Goal: Transaction & Acquisition: Purchase product/service

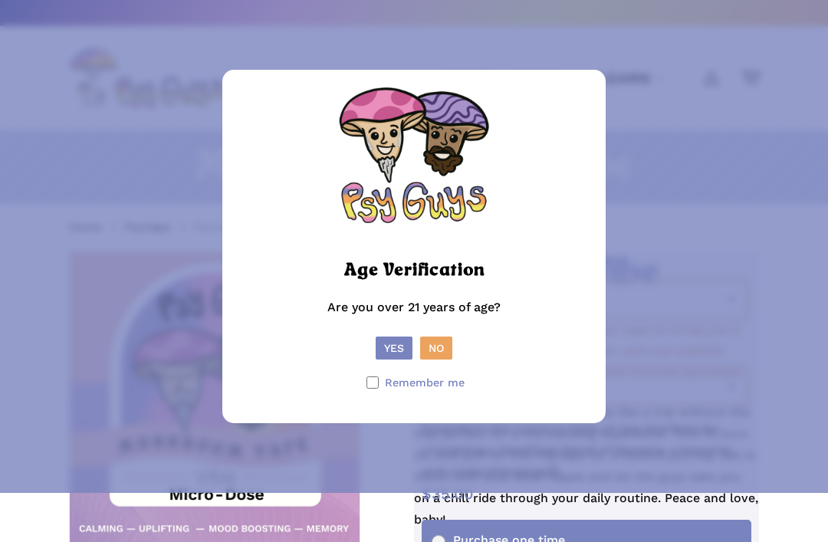
click at [394, 360] on button "Yes" at bounding box center [394, 348] width 37 height 23
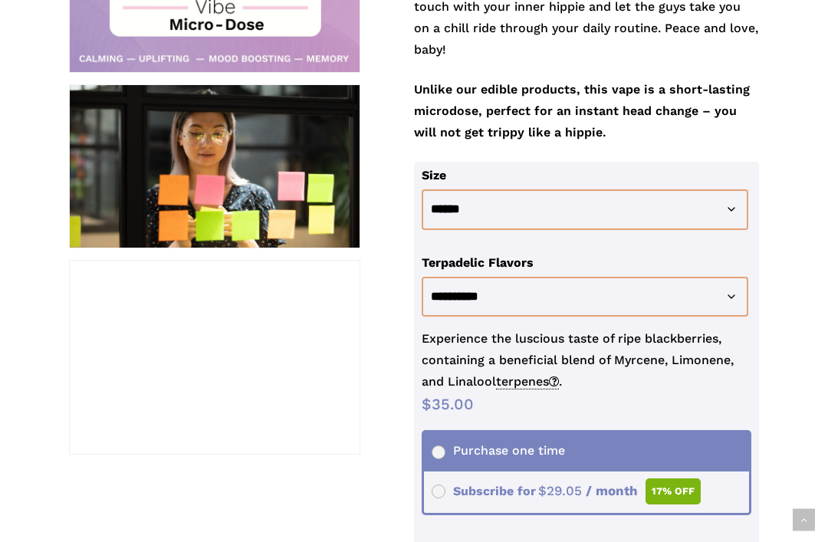
scroll to position [453, 0]
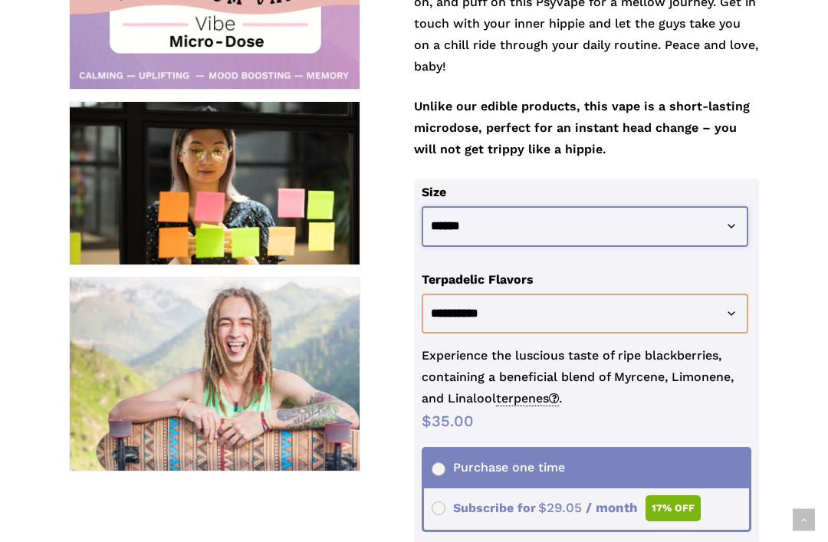
click at [720, 212] on select "**********" at bounding box center [585, 226] width 327 height 41
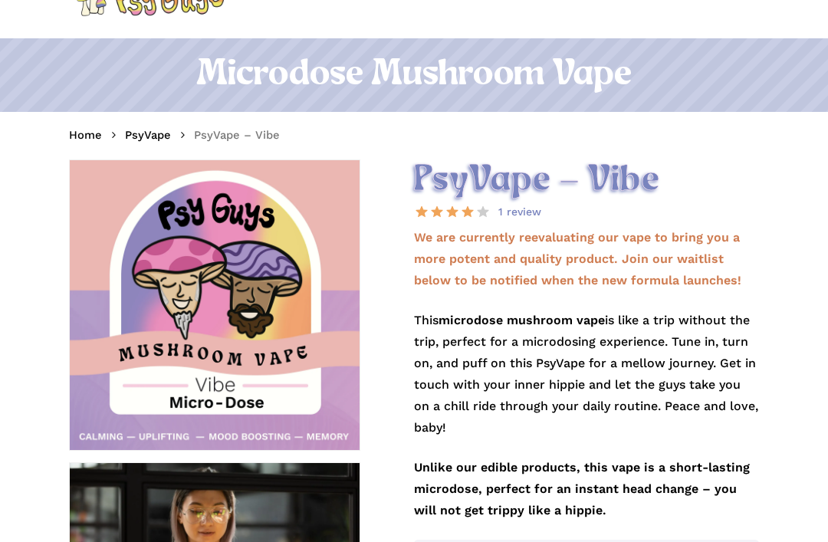
scroll to position [0, 0]
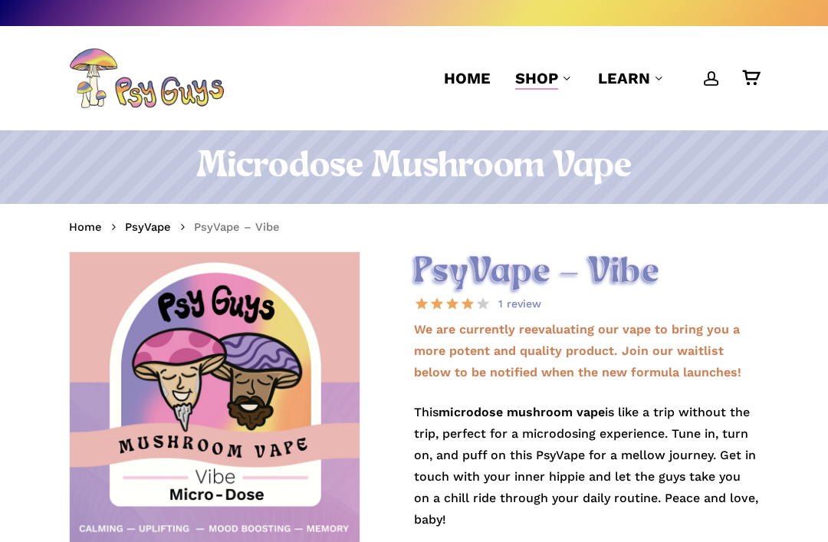
click at [480, 69] on span "Home" at bounding box center [467, 78] width 47 height 18
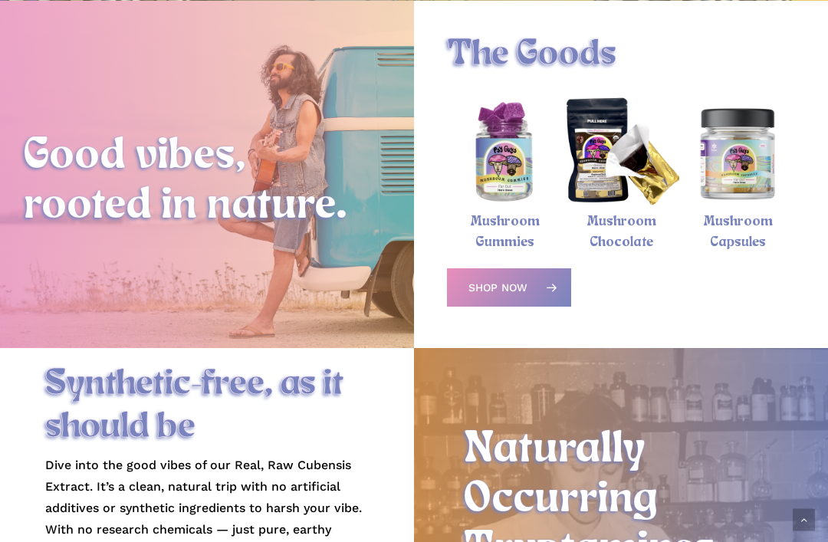
scroll to position [481, 0]
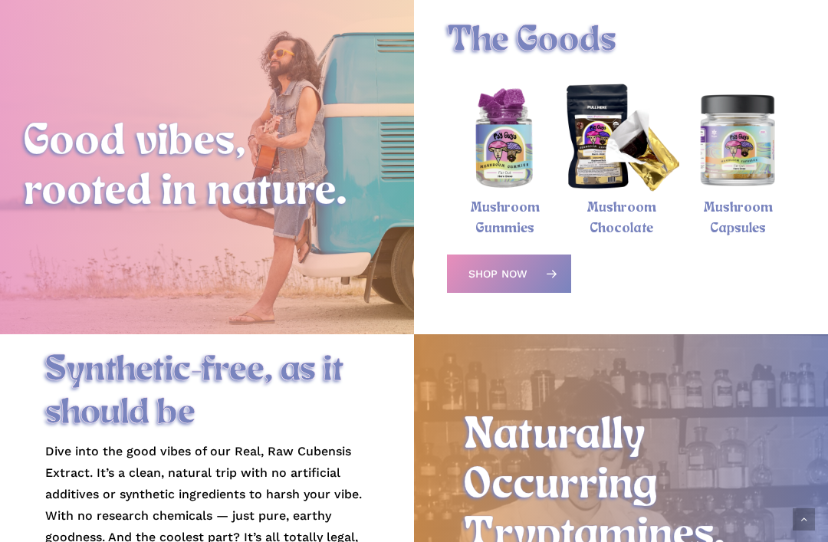
click at [550, 273] on icon at bounding box center [551, 274] width 25 height 25
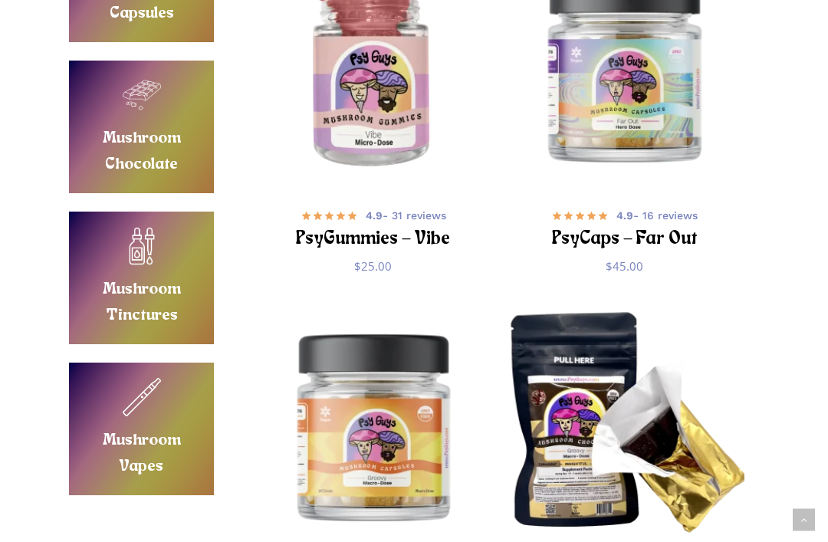
scroll to position [779, 0]
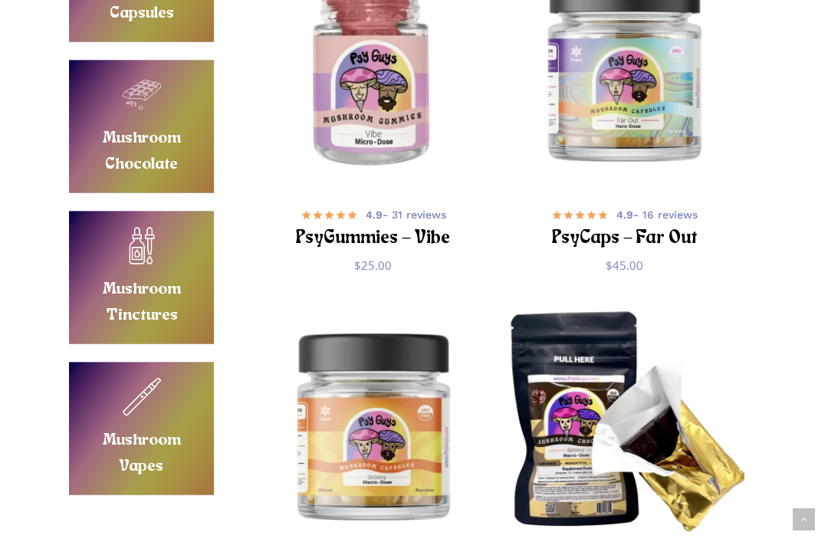
click at [140, 461] on link "Buy Mushroom Vapes" at bounding box center [141, 429] width 145 height 133
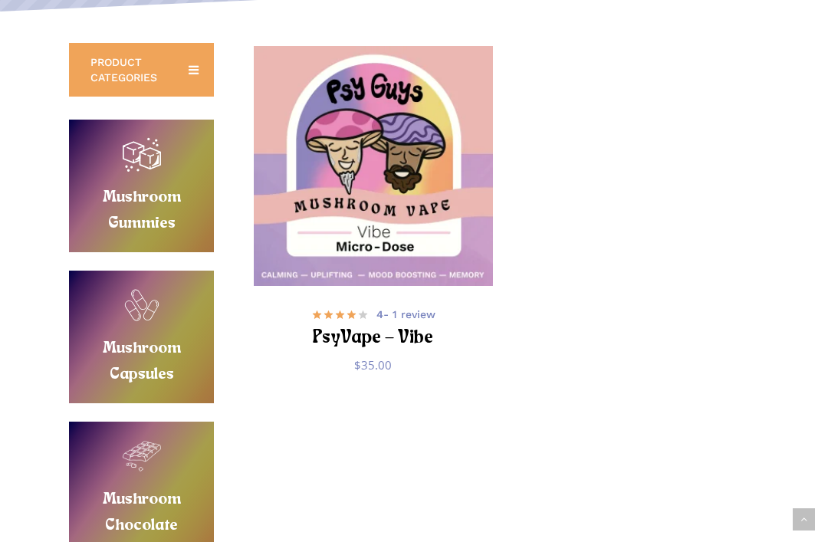
scroll to position [320, 0]
click at [353, 152] on img "PsyVape - Vibe" at bounding box center [374, 166] width 240 height 240
